Goal: Task Accomplishment & Management: Use online tool/utility

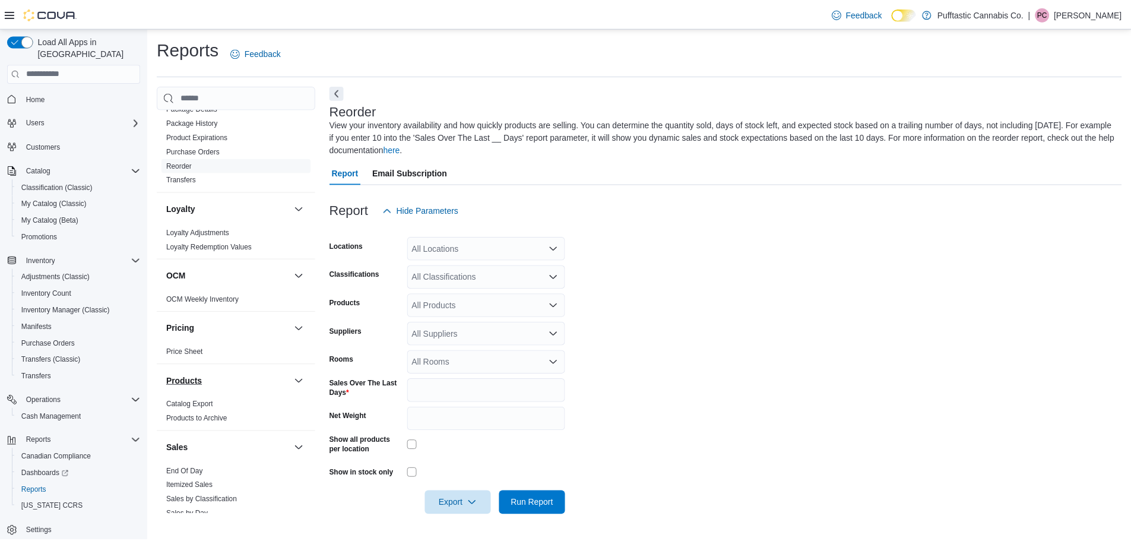
scroll to position [594, 0]
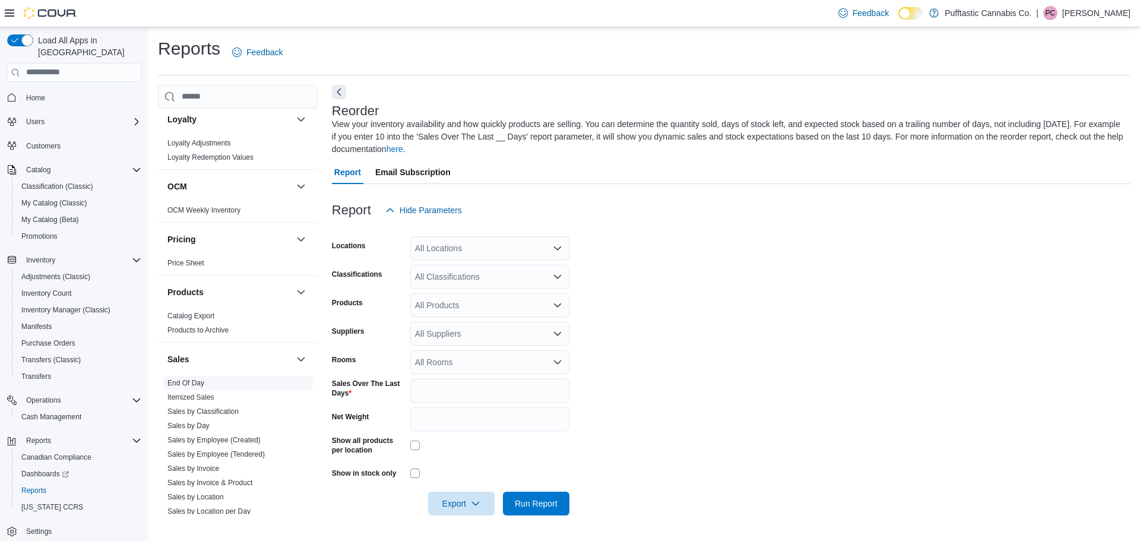
click at [204, 381] on span "End Of Day" at bounding box center [238, 383] width 150 height 14
click at [201, 382] on link "End Of Day" at bounding box center [185, 383] width 37 height 8
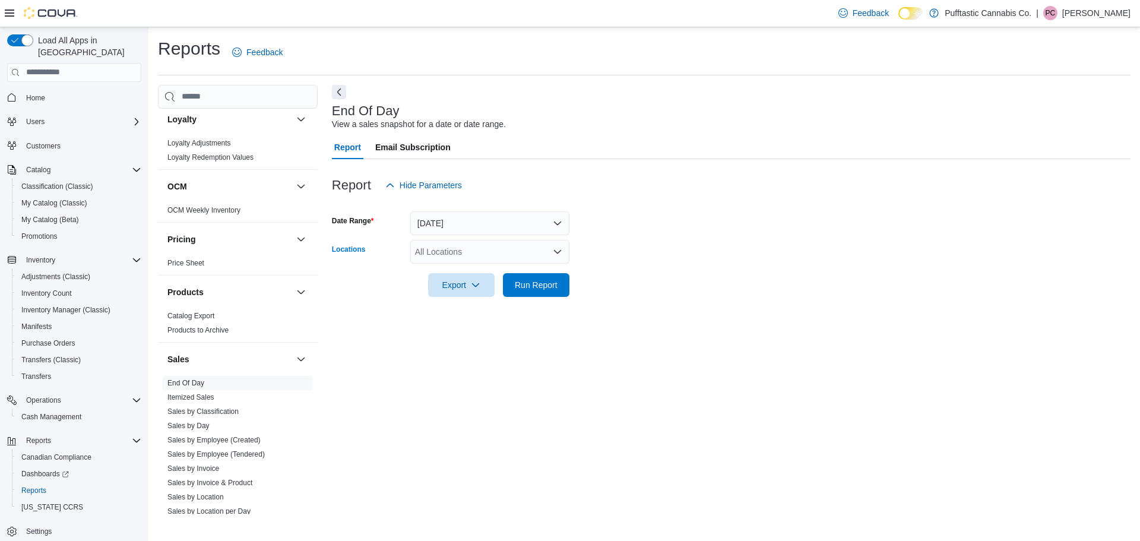
click at [480, 248] on div "All Locations" at bounding box center [489, 252] width 159 height 24
click at [463, 289] on span "Pufftastic Cannabis Co - [GEOGRAPHIC_DATA]" at bounding box center [525, 289] width 178 height 12
drag, startPoint x: 425, startPoint y: 358, endPoint x: 429, endPoint y: 319, distance: 38.8
click at [425, 356] on div "End Of Day View a sales snapshot for a date or date range. Report Email Subscri…" at bounding box center [731, 299] width 799 height 429
click at [437, 288] on span "Export" at bounding box center [461, 285] width 52 height 24
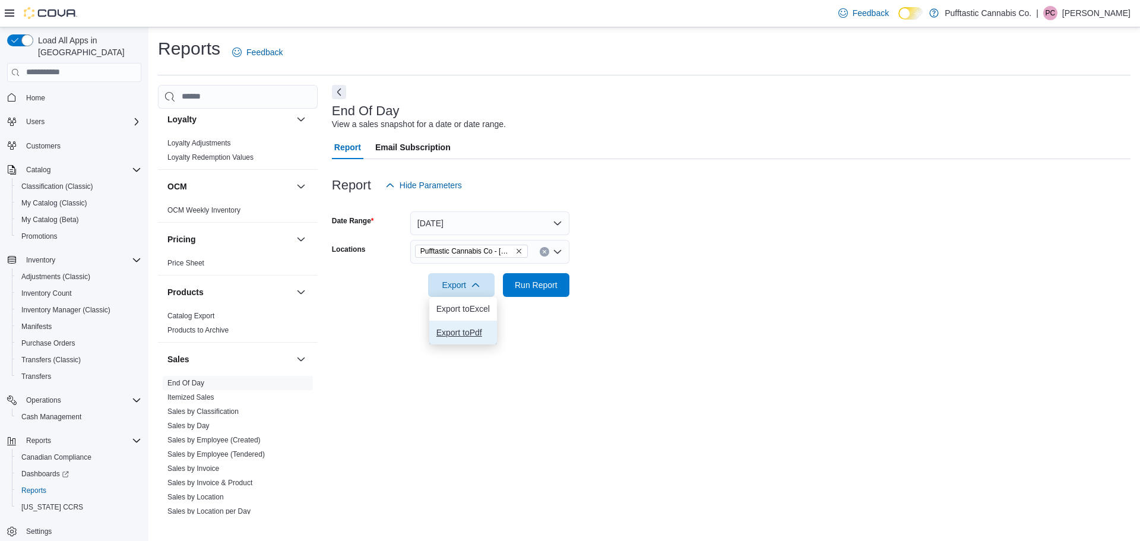
click at [451, 331] on span "Export to Pdf" at bounding box center [462, 333] width 53 height 10
click at [529, 283] on span "Run Report" at bounding box center [536, 285] width 43 height 12
